Goal: Check status: Check status

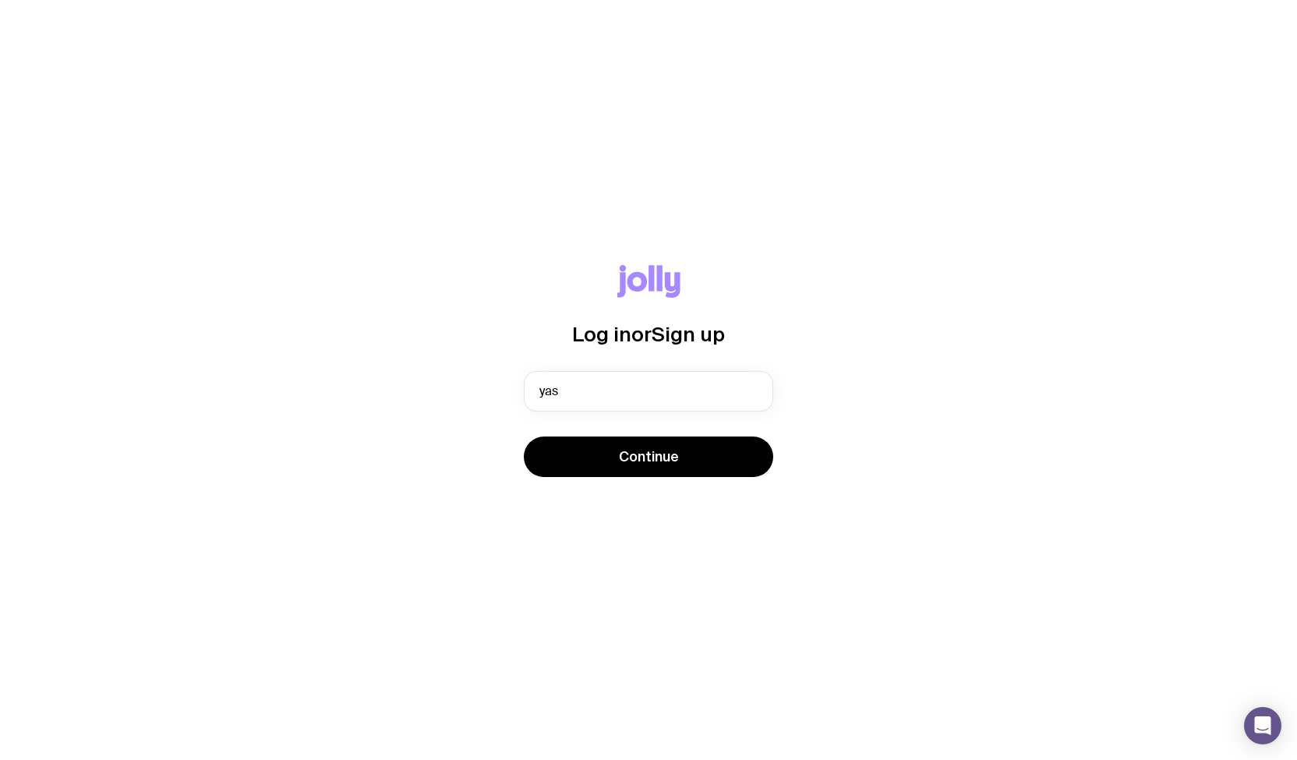
type input "[MEDICAL_DATA][EMAIL_ADDRESS][DOMAIN_NAME]"
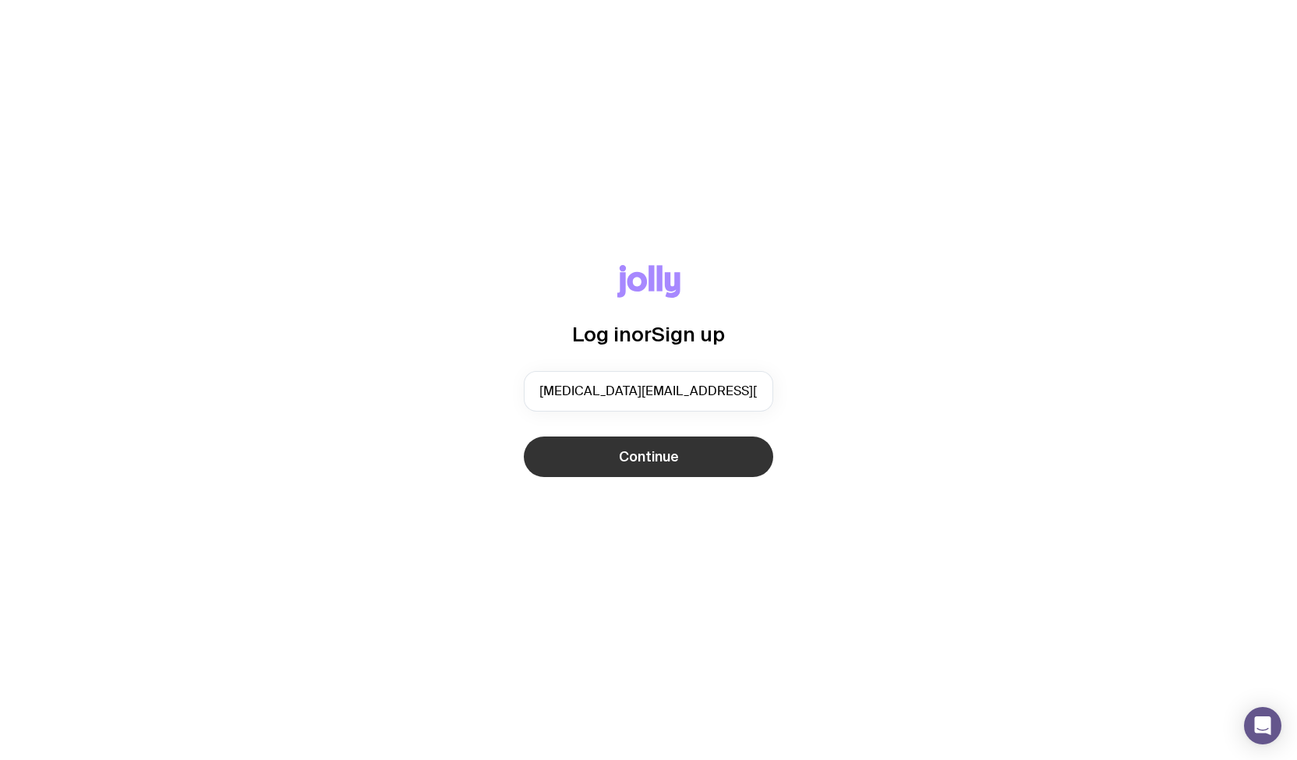
click at [642, 471] on button "Continue" at bounding box center [648, 456] width 249 height 41
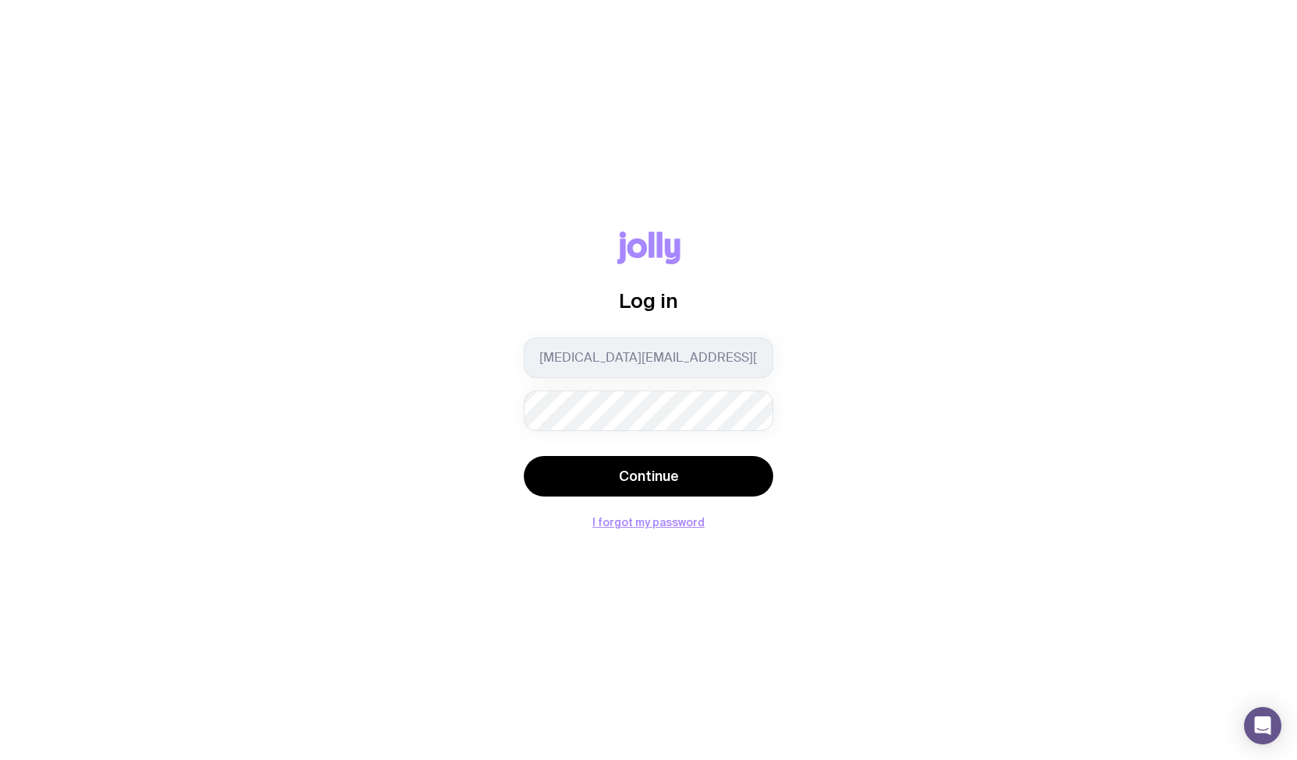
click at [524, 456] on button "Continue" at bounding box center [648, 476] width 249 height 41
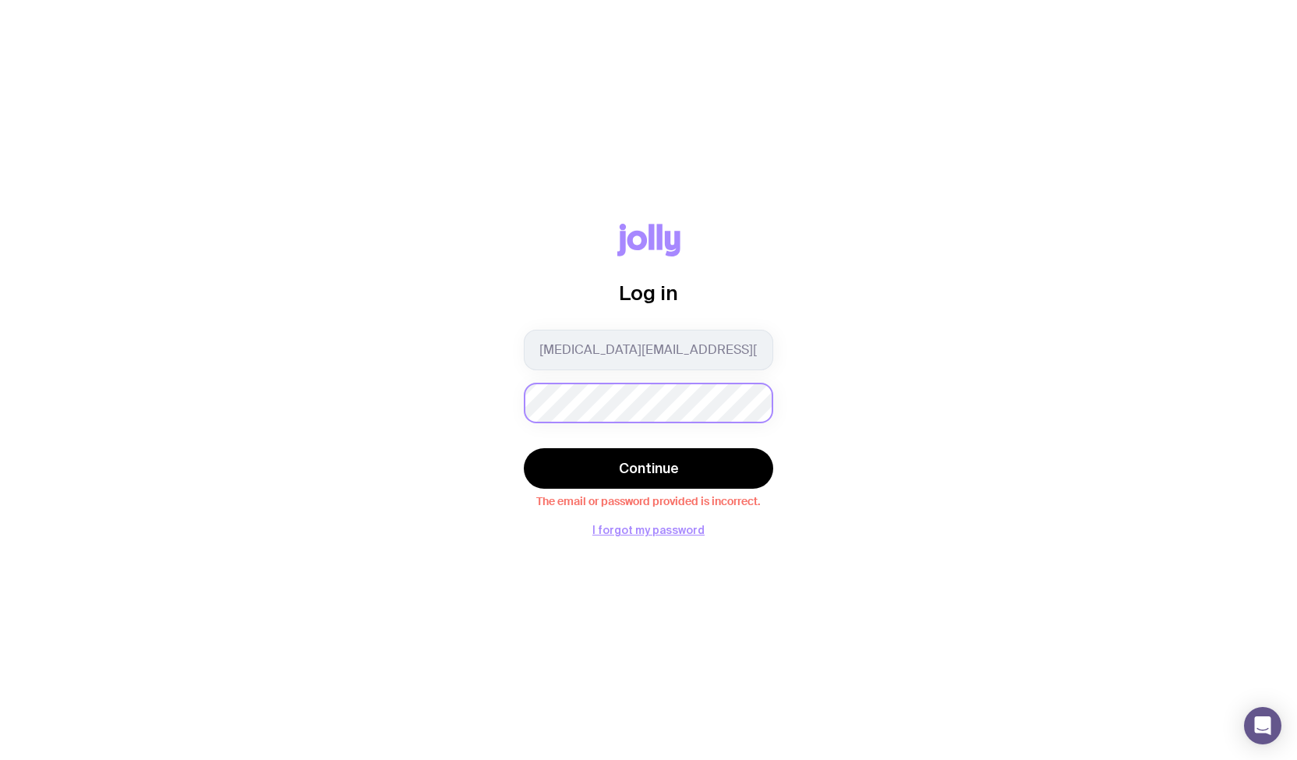
click at [524, 448] on button "Continue" at bounding box center [648, 468] width 249 height 41
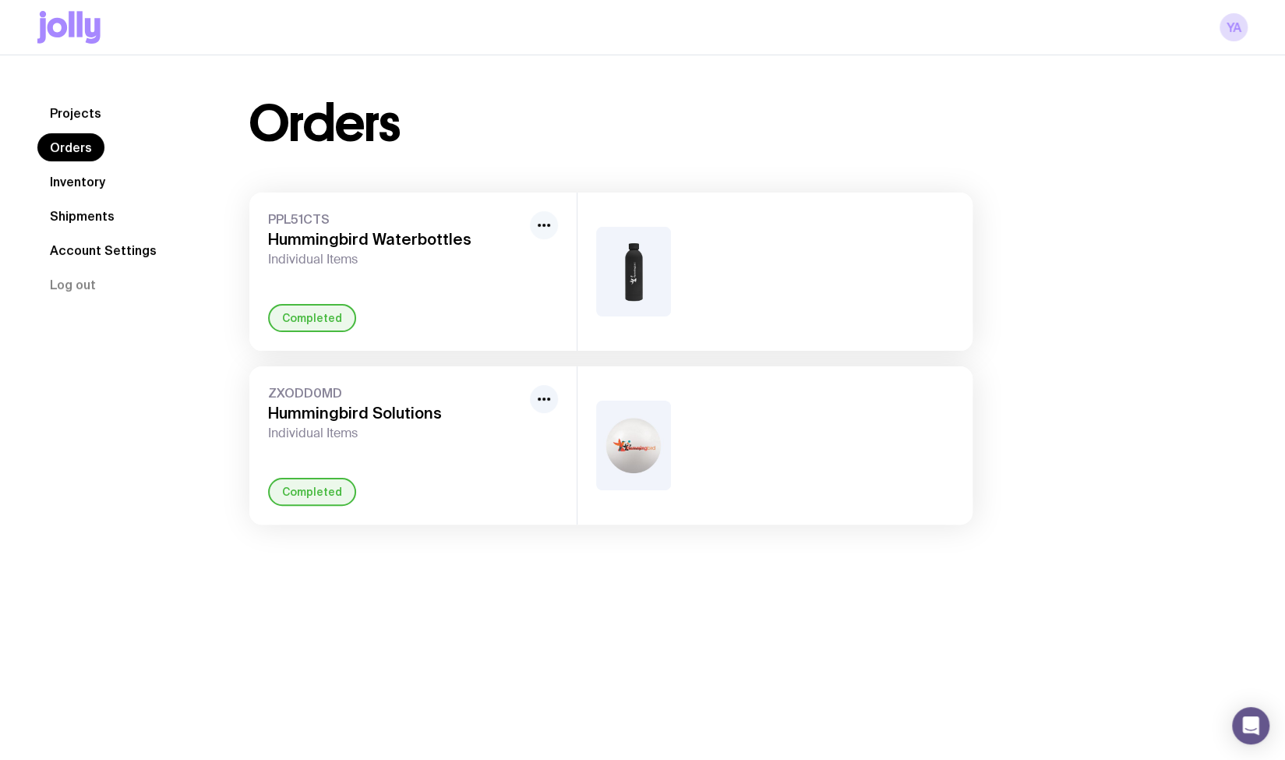
click at [541, 228] on icon "button" at bounding box center [544, 225] width 19 height 19
click at [313, 327] on div "Completed" at bounding box center [312, 318] width 88 height 28
click at [340, 250] on div "PPL51CTS Hummingbird Waterbottles Individual Items" at bounding box center [396, 239] width 256 height 56
click at [100, 205] on link "Shipments" at bounding box center [82, 216] width 90 height 28
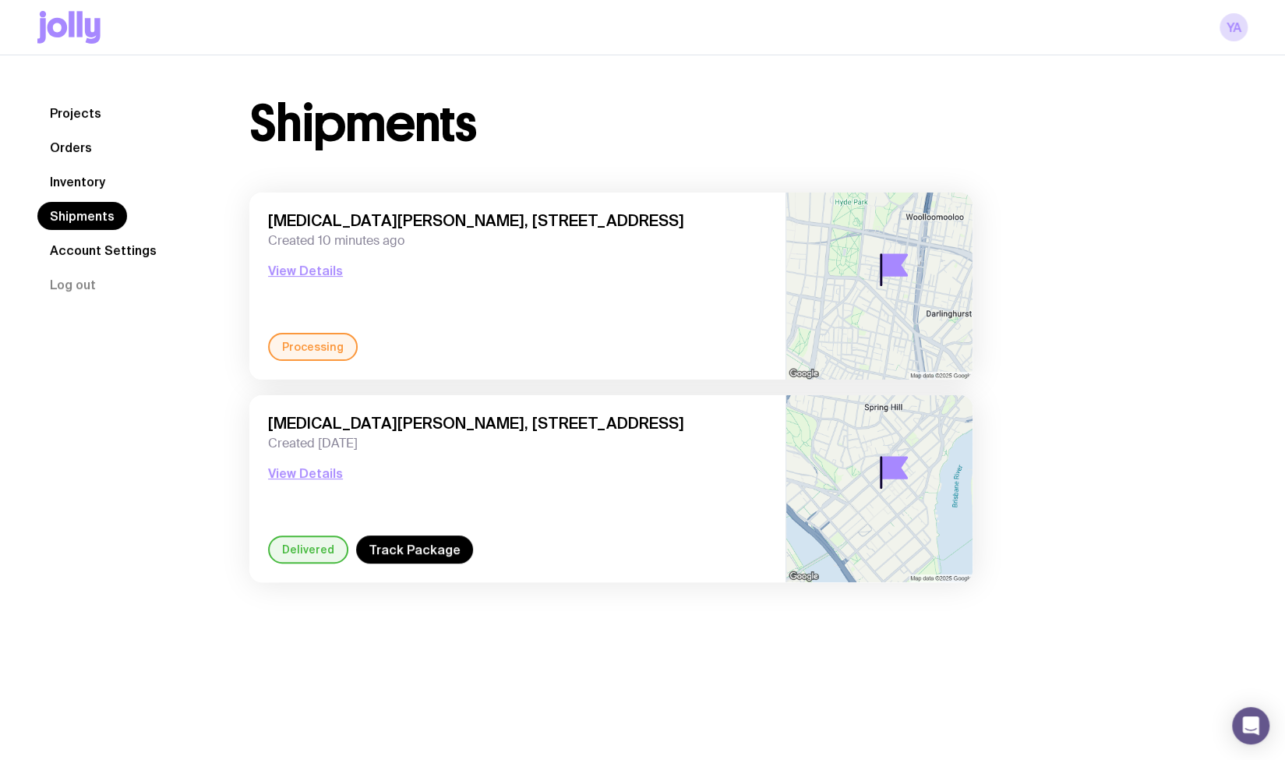
click at [95, 170] on link "Inventory" at bounding box center [77, 182] width 80 height 28
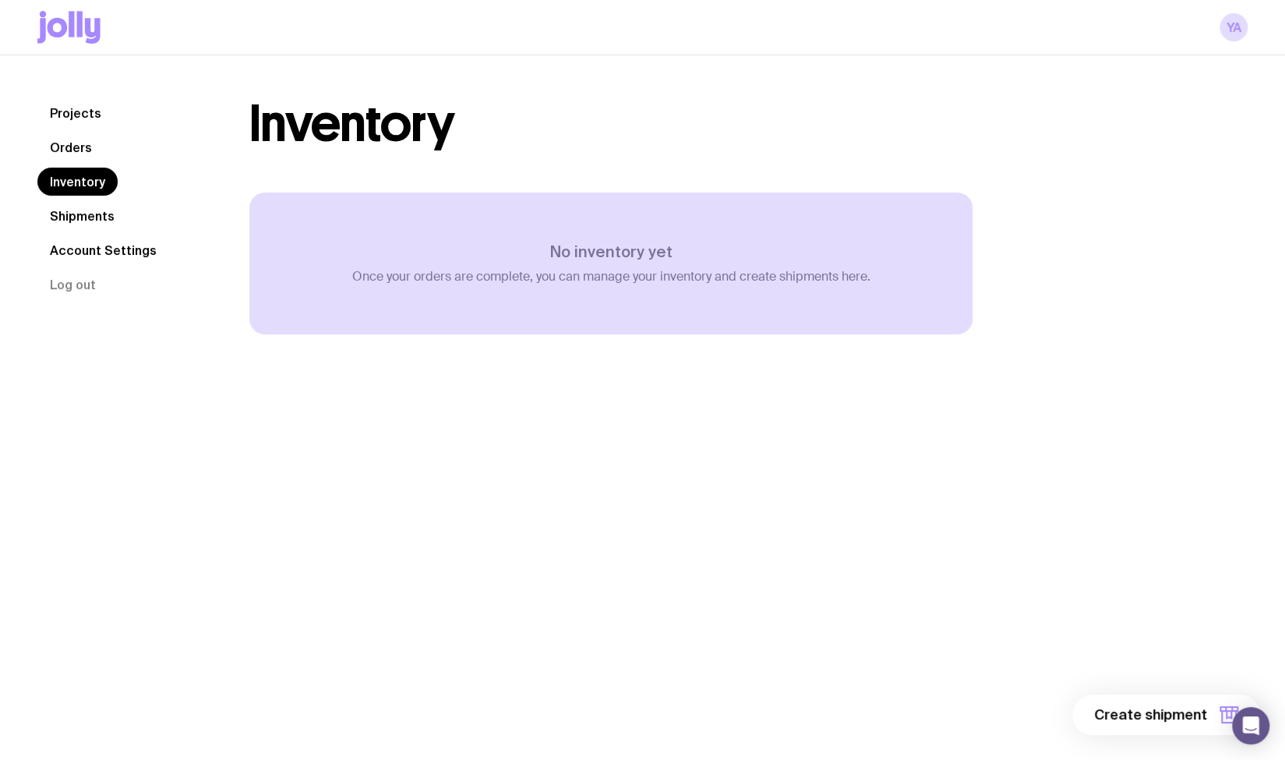
click at [87, 146] on link "Orders" at bounding box center [70, 147] width 67 height 28
